Goal: Task Accomplishment & Management: Use online tool/utility

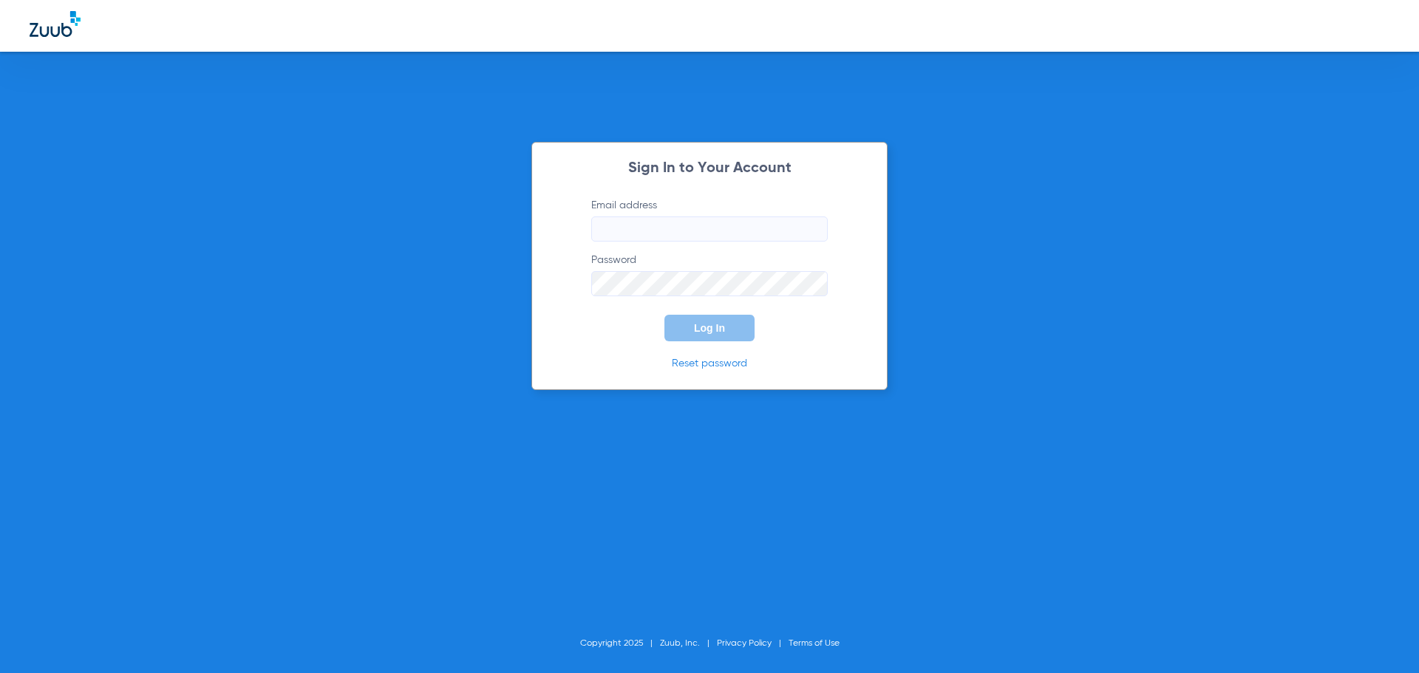
type input "[EMAIL_ADDRESS][DOMAIN_NAME]"
click at [709, 331] on span "Log In" at bounding box center [709, 328] width 31 height 12
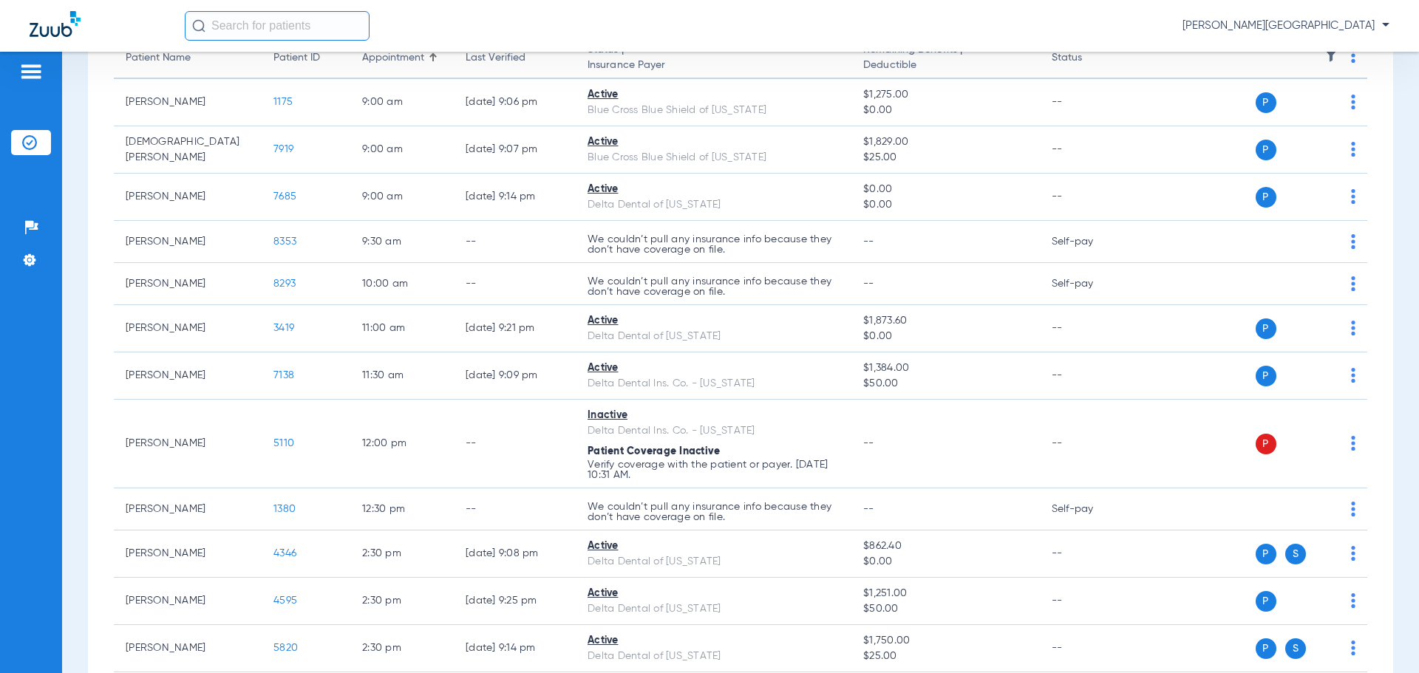
scroll to position [171, 0]
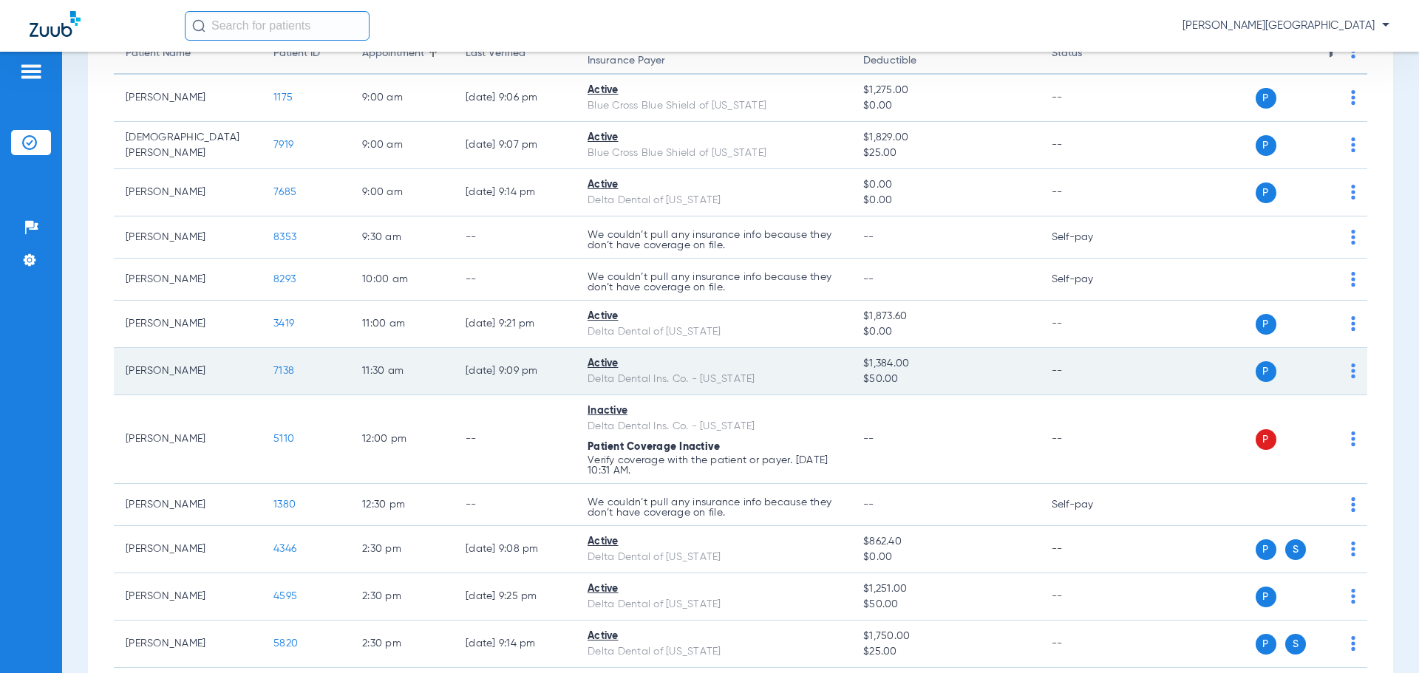
click at [277, 372] on span "7138" at bounding box center [283, 371] width 21 height 10
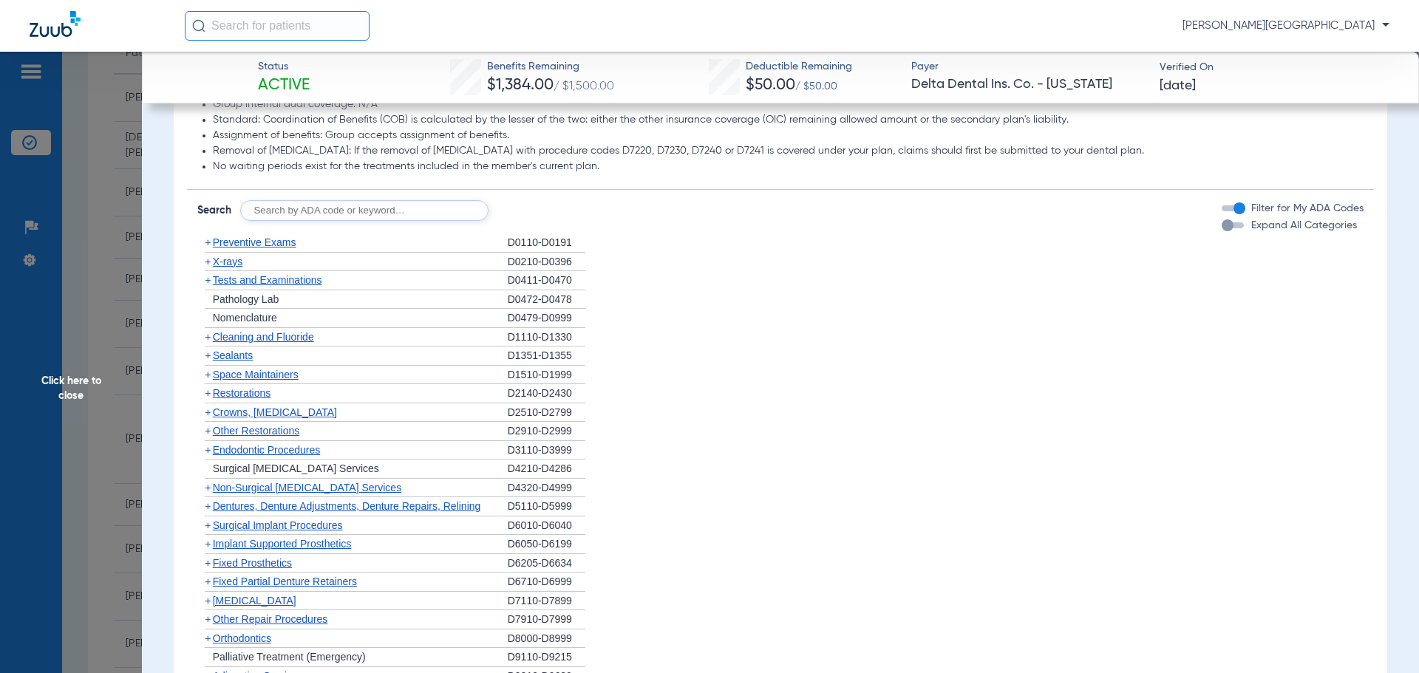
scroll to position [907, 0]
click at [222, 261] on span "X-rays" at bounding box center [228, 258] width 30 height 12
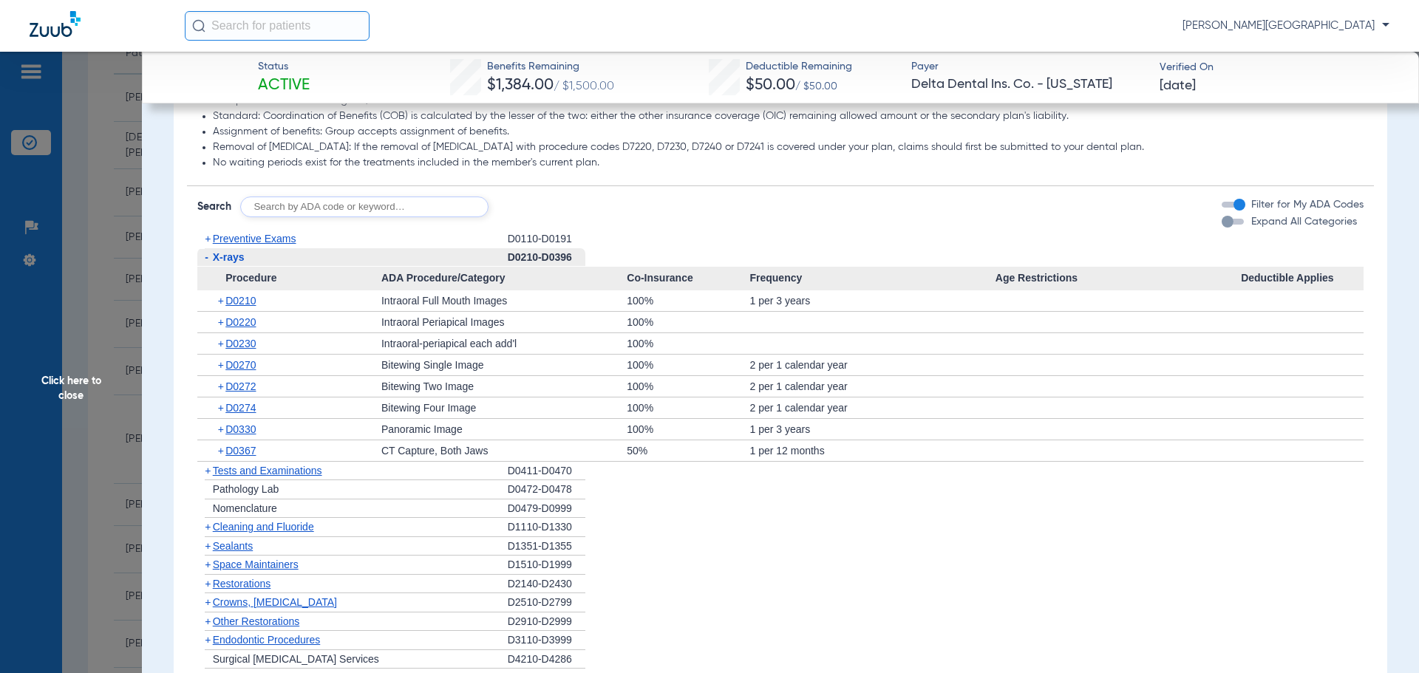
click at [224, 302] on span "+" at bounding box center [222, 300] width 8 height 21
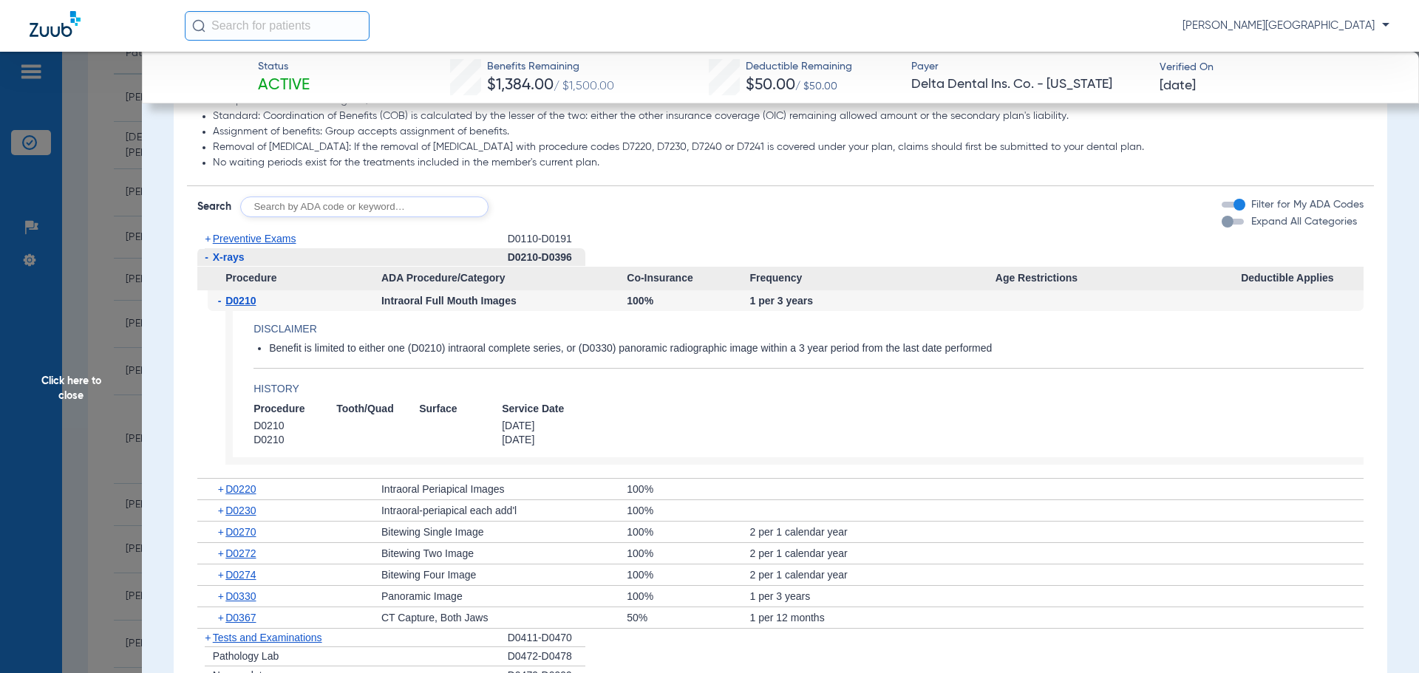
click at [87, 356] on span "Click here to close" at bounding box center [71, 388] width 142 height 673
